Goal: Navigation & Orientation: Find specific page/section

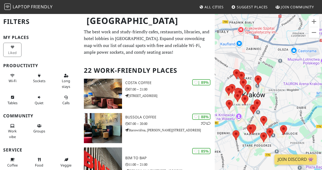
drag, startPoint x: 274, startPoint y: 56, endPoint x: 252, endPoint y: 61, distance: 22.2
click at [252, 61] on div "To navigate, press the arrow keys." at bounding box center [268, 98] width 107 height 170
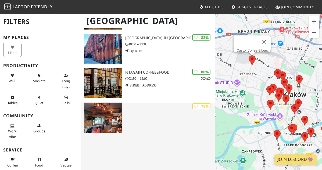
scroll to position [514, 0]
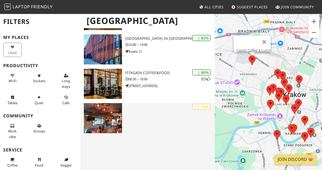
click at [106, 117] on img at bounding box center [103, 118] width 38 height 30
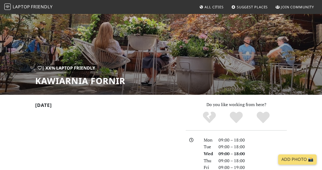
scroll to position [27, 0]
